Goal: Information Seeking & Learning: Check status

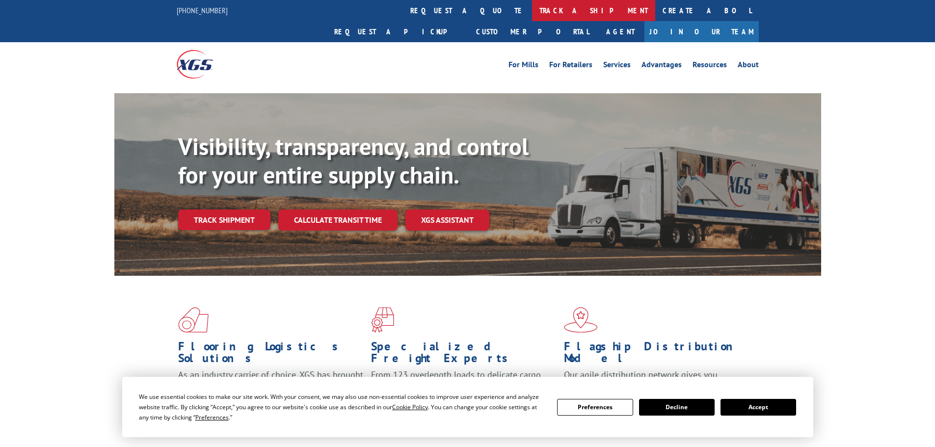
click at [532, 10] on link "track a shipment" at bounding box center [593, 10] width 123 height 21
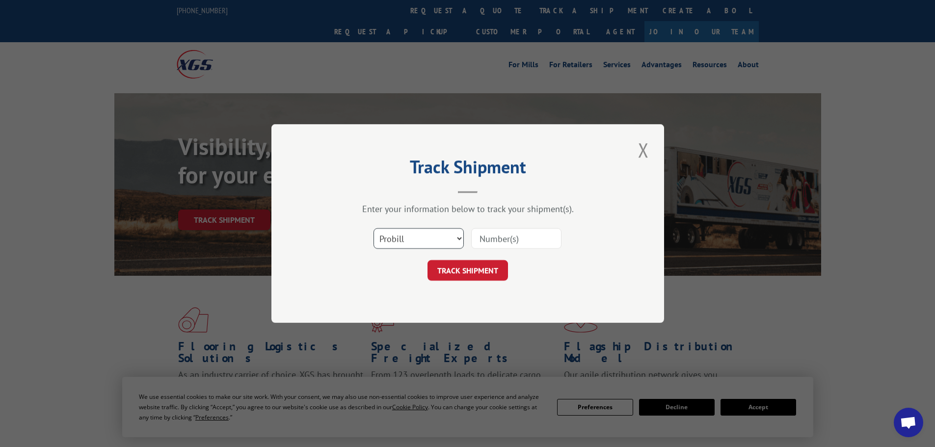
click at [418, 238] on select "Select category... Probill BOL PO" at bounding box center [419, 238] width 90 height 21
select select "bol"
click at [374, 228] on select "Select category... Probill BOL PO" at bounding box center [419, 238] width 90 height 21
click at [483, 240] on input at bounding box center [516, 238] width 90 height 21
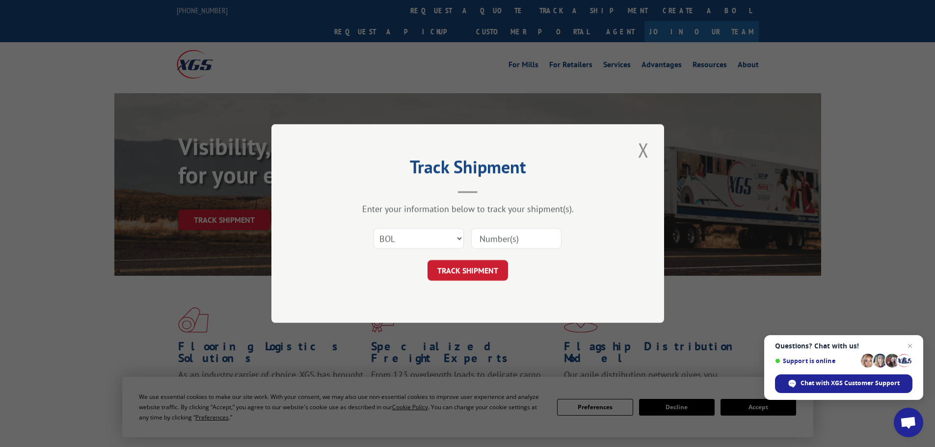
paste input "5943007"
type input "5943007"
click at [477, 265] on button "TRACK SHIPMENT" at bounding box center [468, 270] width 80 height 21
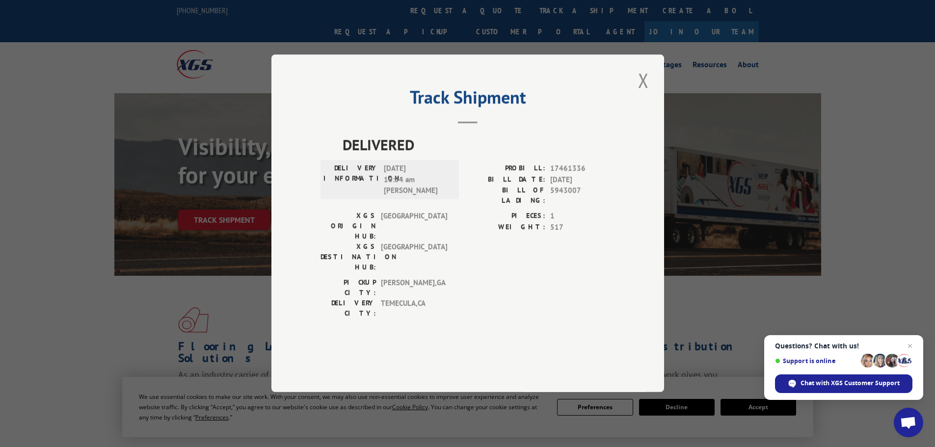
click at [640, 94] on button "Close modal" at bounding box center [643, 80] width 17 height 27
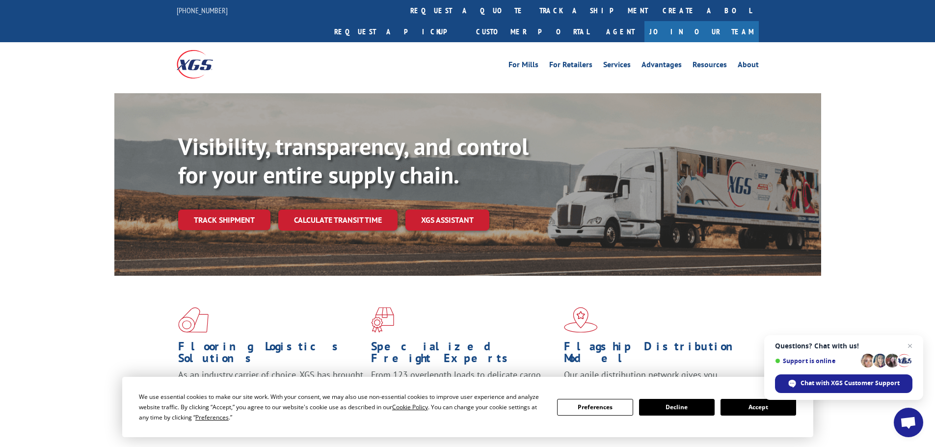
drag, startPoint x: 427, startPoint y: 10, endPoint x: 427, endPoint y: 16, distance: 6.4
click at [532, 10] on link "track a shipment" at bounding box center [593, 10] width 123 height 21
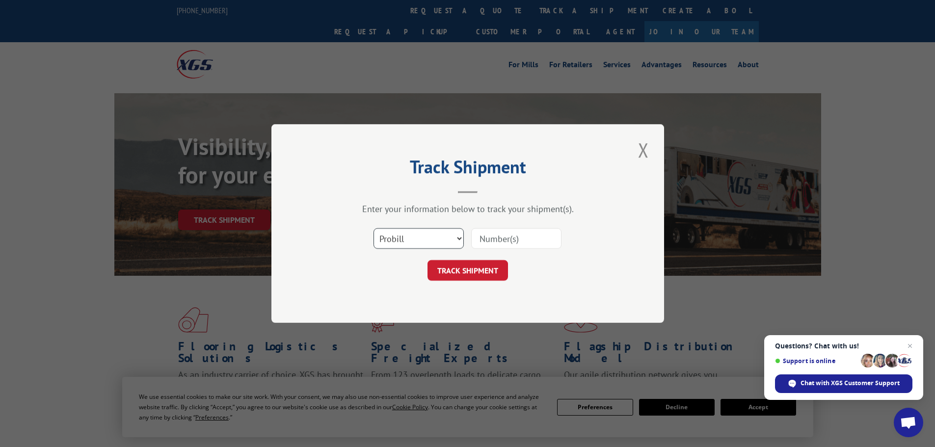
click at [441, 243] on select "Select category... Probill BOL PO" at bounding box center [419, 238] width 90 height 21
select select "bol"
click at [374, 228] on select "Select category... Probill BOL PO" at bounding box center [419, 238] width 90 height 21
click at [515, 239] on input at bounding box center [516, 238] width 90 height 21
paste input "4866047"
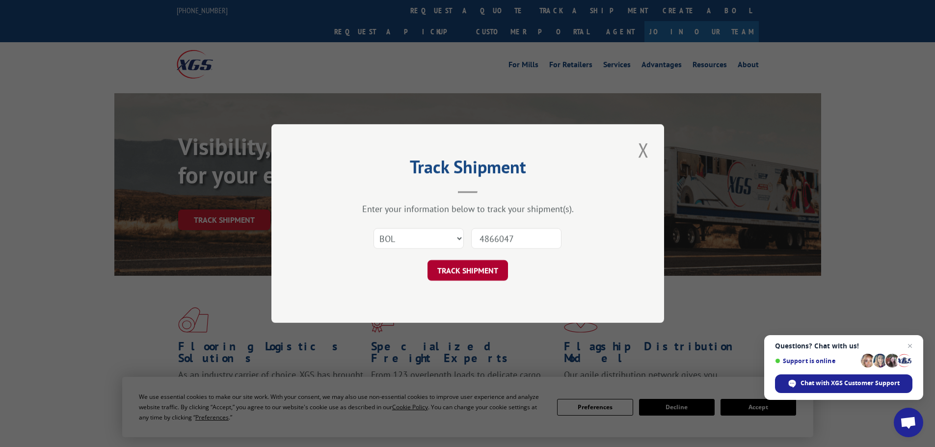
type input "4866047"
click at [482, 271] on button "TRACK SHIPMENT" at bounding box center [468, 270] width 80 height 21
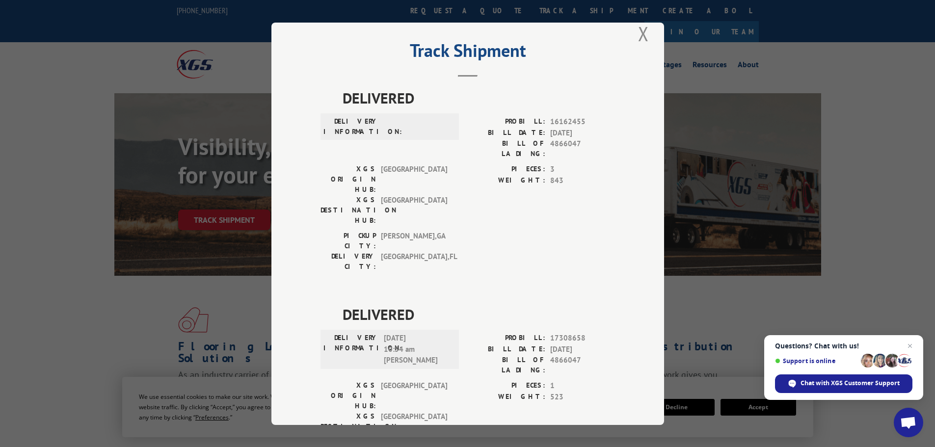
scroll to position [37, 0]
